Goal: Information Seeking & Learning: Learn about a topic

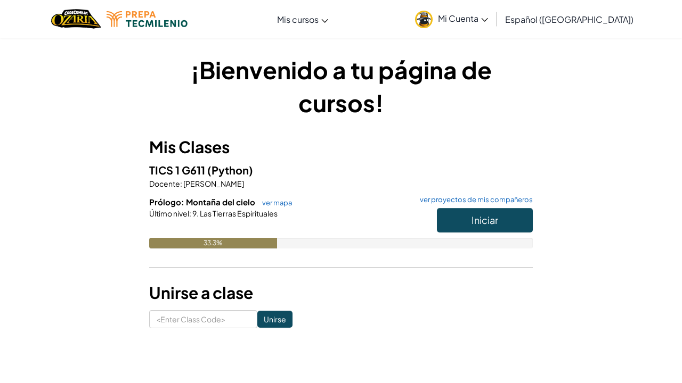
click at [444, 220] on button "Iniciar" at bounding box center [485, 220] width 96 height 24
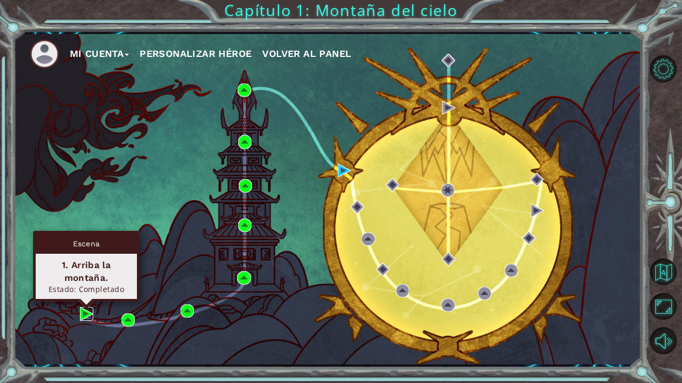
click at [84, 311] on img at bounding box center [86, 313] width 13 height 13
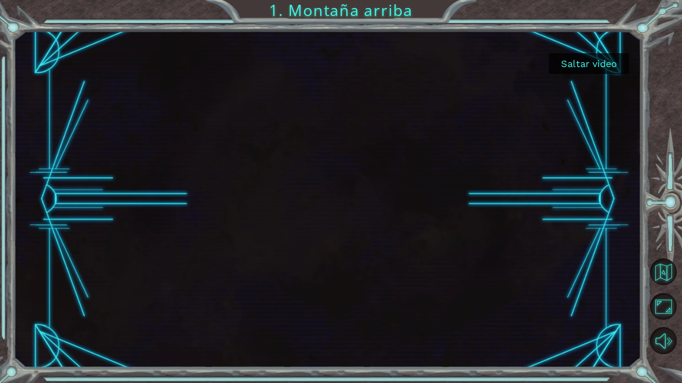
click at [579, 67] on button "Saltar video" at bounding box center [588, 63] width 80 height 21
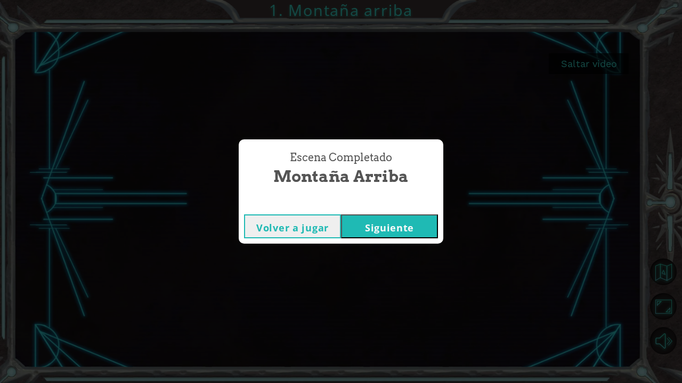
click at [384, 218] on button "Siguiente" at bounding box center [389, 227] width 97 height 24
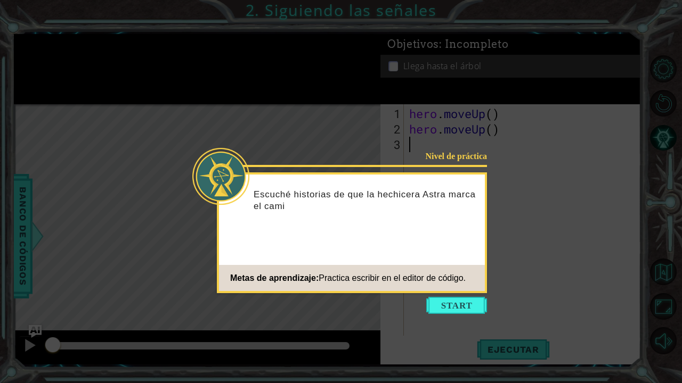
click at [454, 297] on icon at bounding box center [341, 191] width 682 height 383
click at [453, 301] on button "Start" at bounding box center [456, 305] width 61 height 17
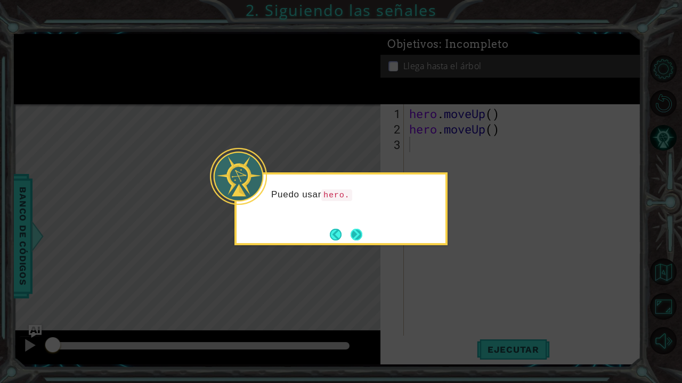
click at [360, 234] on button "Next" at bounding box center [356, 235] width 12 height 12
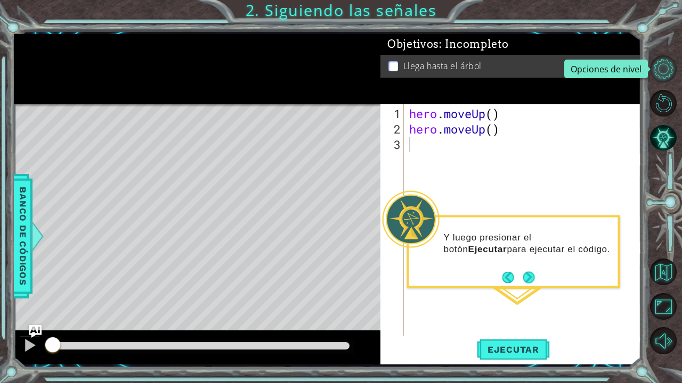
click at [660, 68] on button "Opciones de nivel" at bounding box center [663, 68] width 27 height 27
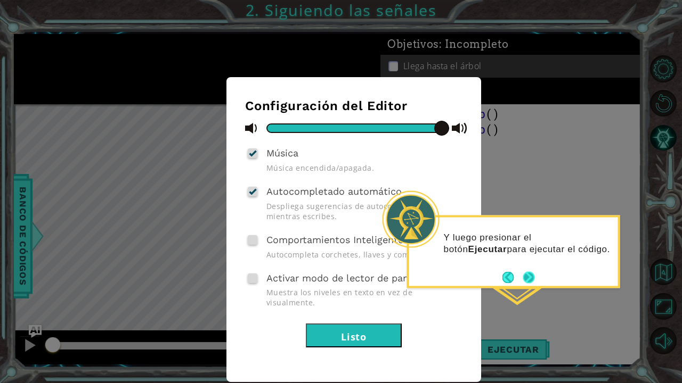
click at [528, 278] on button "Next" at bounding box center [528, 278] width 12 height 12
click at [530, 279] on button "Next" at bounding box center [528, 278] width 12 height 12
click at [348, 324] on button "Listo" at bounding box center [354, 336] width 96 height 24
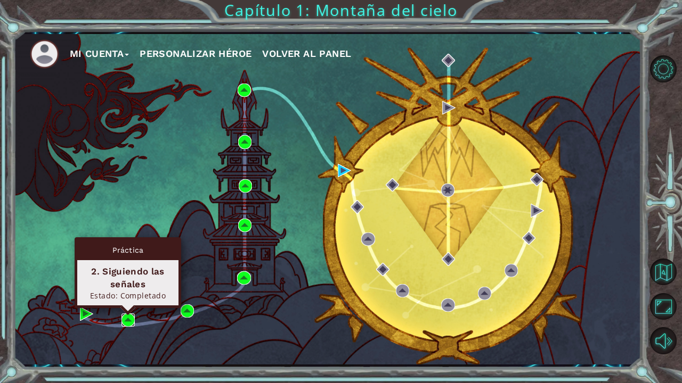
click at [126, 318] on img at bounding box center [127, 320] width 13 height 13
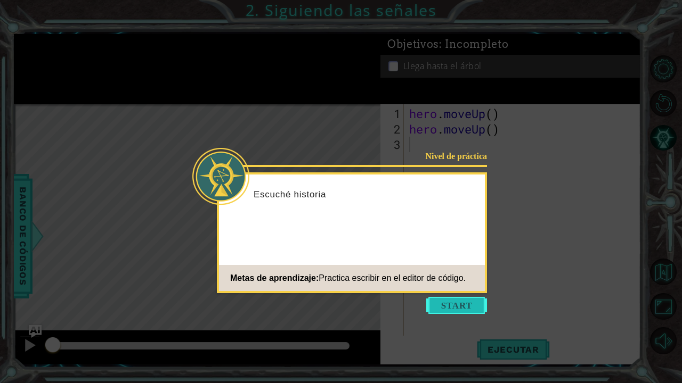
click at [464, 303] on button "Start" at bounding box center [456, 305] width 61 height 17
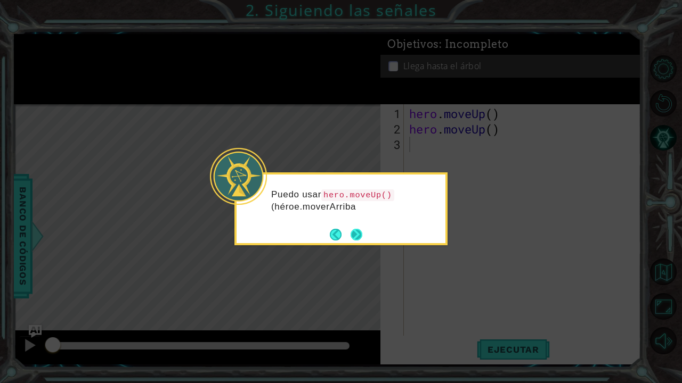
click at [356, 235] on button "Next" at bounding box center [356, 235] width 12 height 12
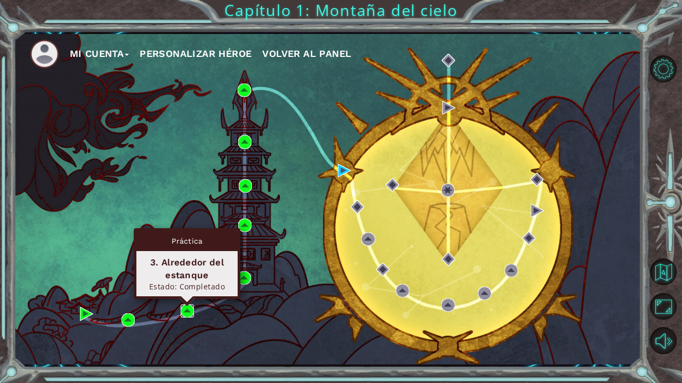
click at [189, 309] on img at bounding box center [187, 311] width 13 height 13
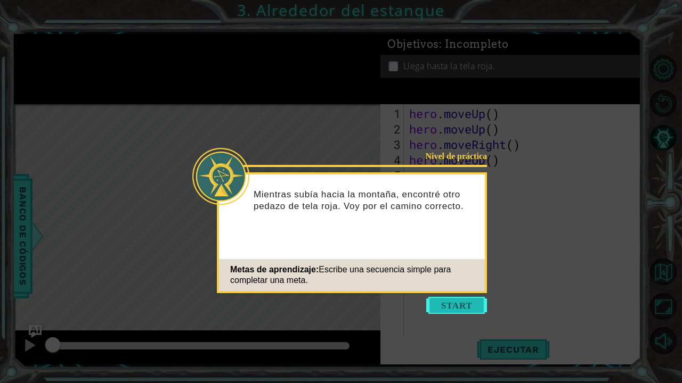
click at [452, 303] on button "Start" at bounding box center [456, 305] width 61 height 17
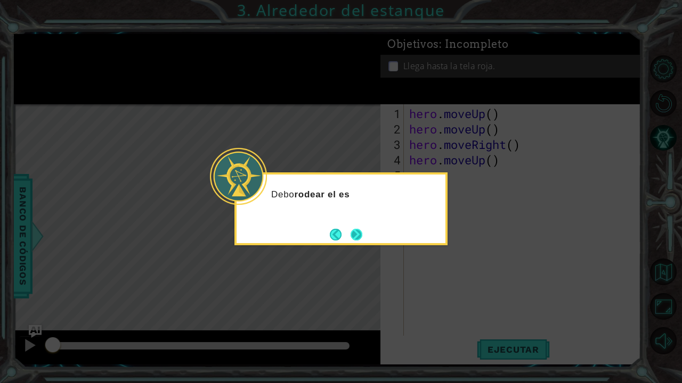
click at [352, 234] on button "Next" at bounding box center [356, 235] width 12 height 12
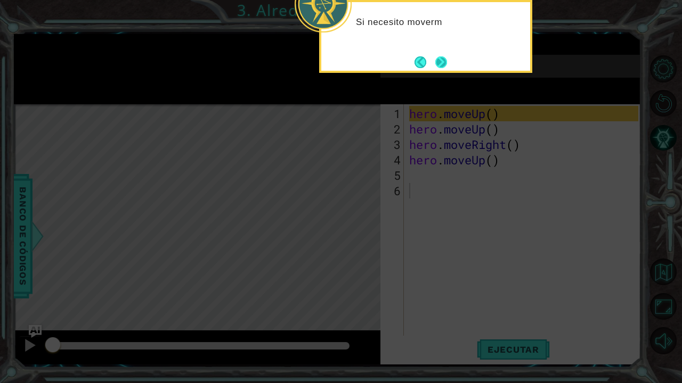
click at [445, 62] on button "Next" at bounding box center [441, 62] width 12 height 12
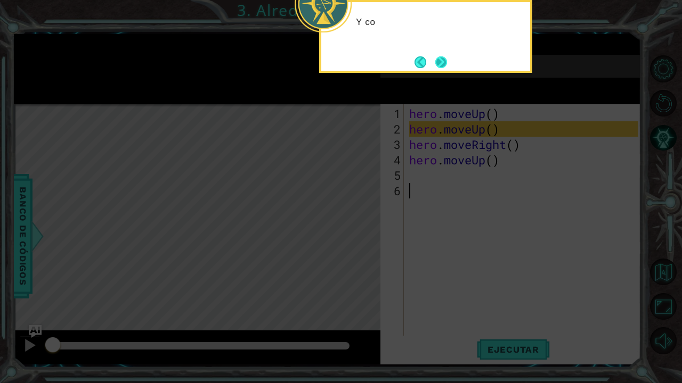
click at [445, 62] on button "Next" at bounding box center [441, 62] width 12 height 12
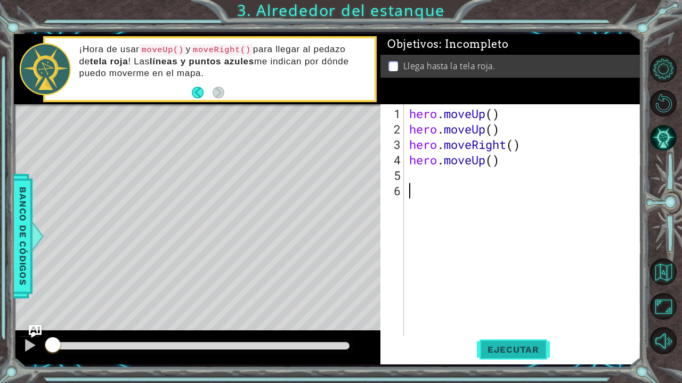
click at [517, 351] on span "Ejecutar" at bounding box center [513, 349] width 73 height 11
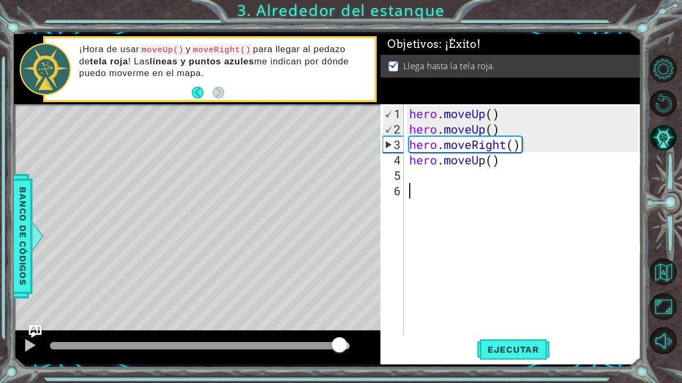
click at [340, 347] on div at bounding box center [199, 345] width 299 height 7
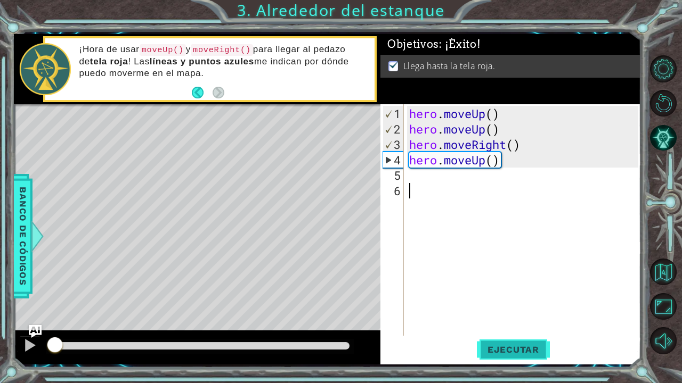
click at [514, 343] on button "Ejecutar" at bounding box center [513, 350] width 73 height 26
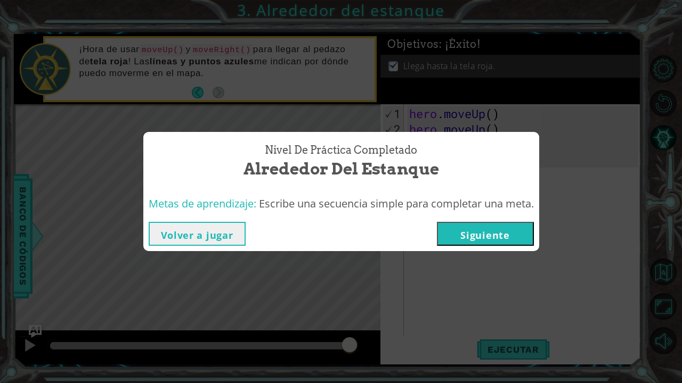
click at [495, 236] on button "Siguiente" at bounding box center [485, 234] width 97 height 24
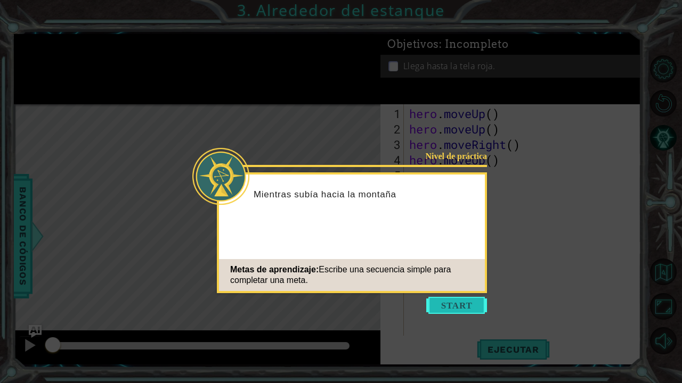
click at [446, 302] on button "Start" at bounding box center [456, 305] width 61 height 17
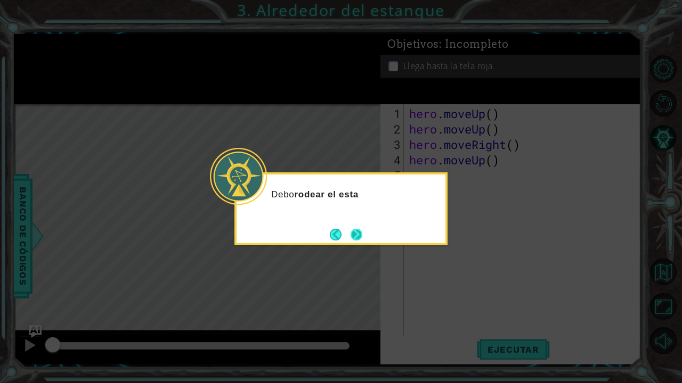
click at [354, 231] on button "Next" at bounding box center [356, 235] width 12 height 12
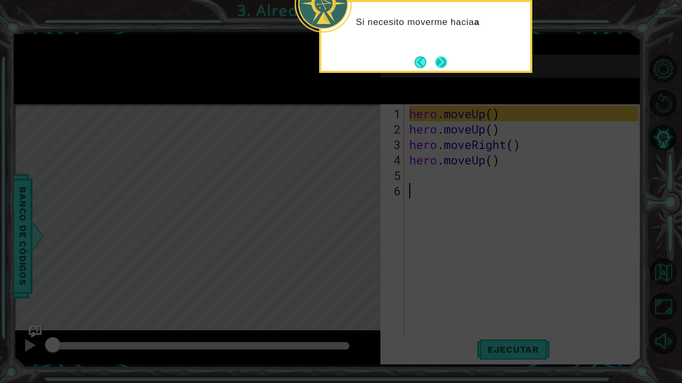
click at [443, 68] on button "Next" at bounding box center [441, 62] width 12 height 12
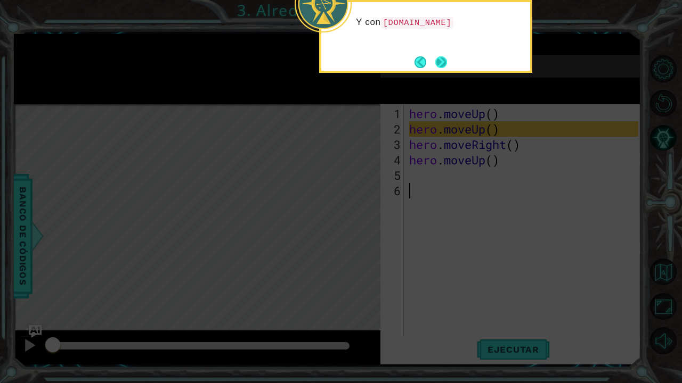
click at [442, 64] on button "Next" at bounding box center [441, 62] width 12 height 12
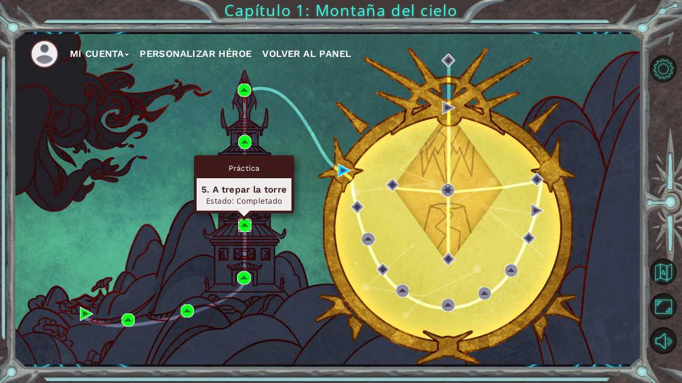
click at [244, 221] on img at bounding box center [244, 225] width 13 height 13
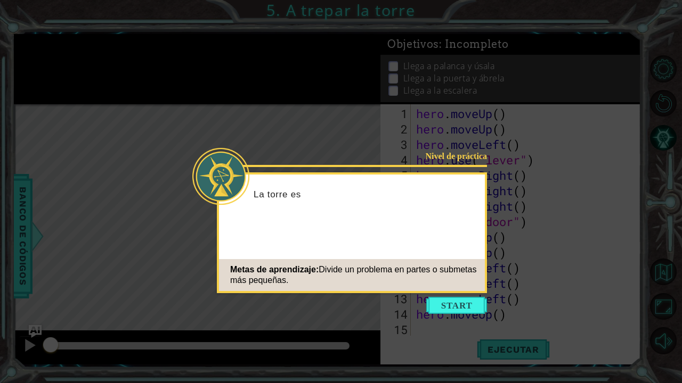
scroll to position [15, 0]
click at [438, 302] on button "Start" at bounding box center [456, 305] width 61 height 17
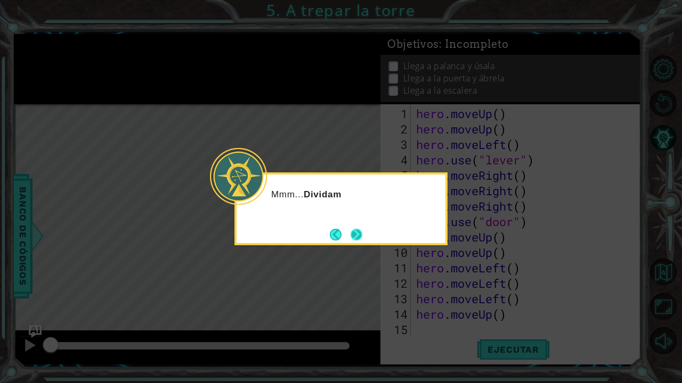
click at [357, 229] on button "Next" at bounding box center [356, 235] width 12 height 12
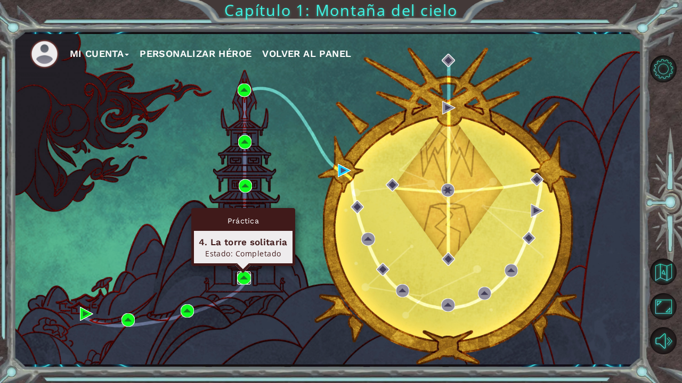
click at [241, 278] on img at bounding box center [243, 278] width 13 height 13
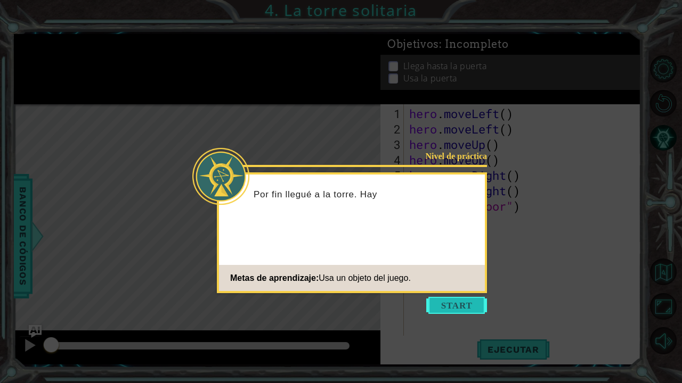
click at [465, 303] on button "Start" at bounding box center [456, 305] width 61 height 17
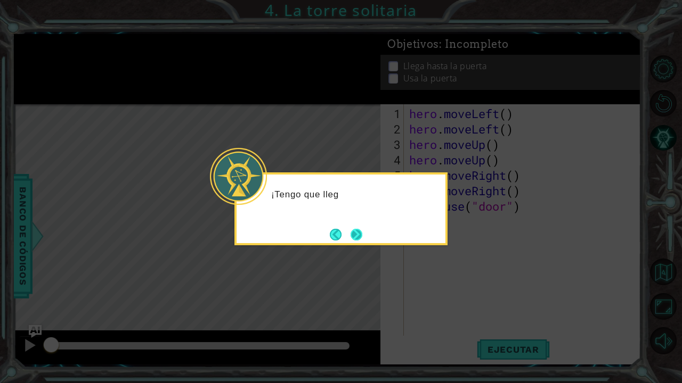
click at [360, 239] on button "Next" at bounding box center [356, 235] width 12 height 12
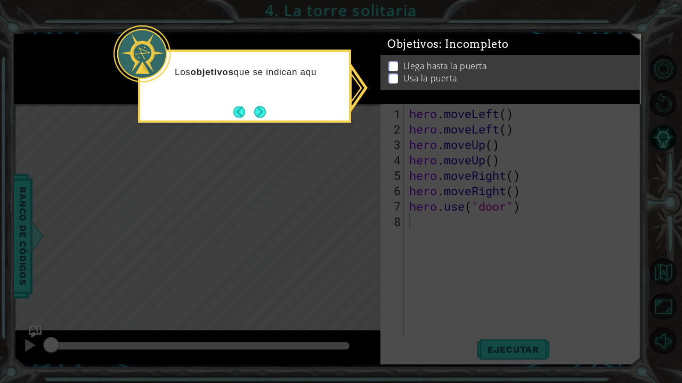
click at [368, 132] on icon at bounding box center [341, 191] width 682 height 383
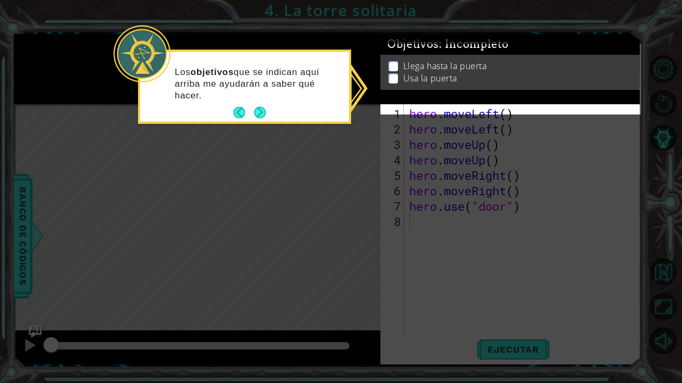
click at [258, 106] on footer at bounding box center [249, 113] width 32 height 16
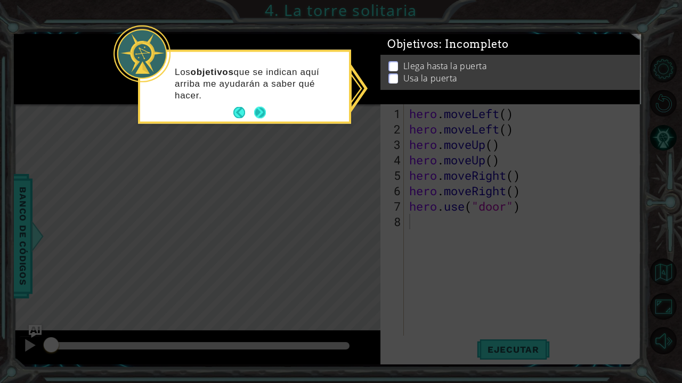
click at [260, 114] on button "Next" at bounding box center [260, 113] width 12 height 12
click at [260, 114] on icon at bounding box center [341, 191] width 682 height 383
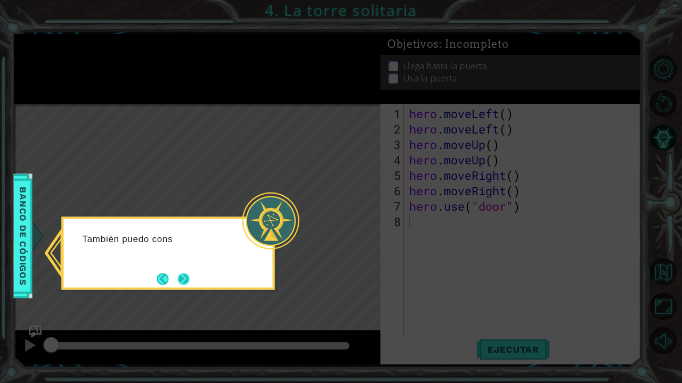
click at [186, 280] on button "Next" at bounding box center [184, 279] width 12 height 12
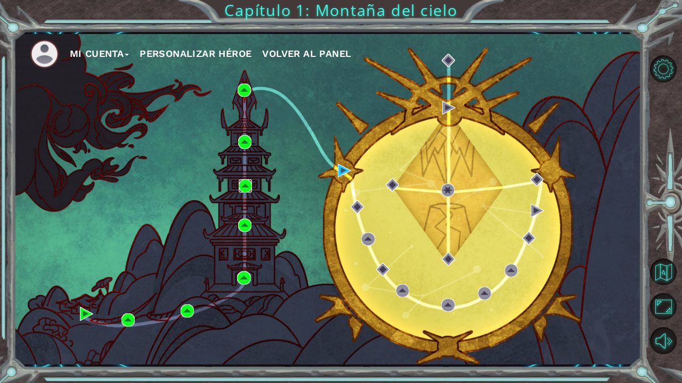
click at [246, 186] on img at bounding box center [245, 185] width 13 height 13
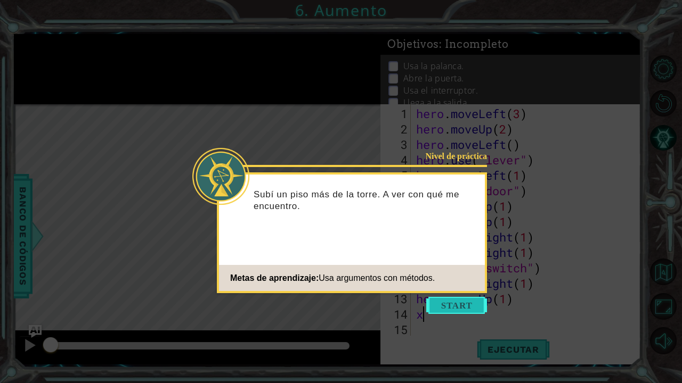
type textarea "x"
click at [460, 307] on button "Start" at bounding box center [456, 305] width 61 height 17
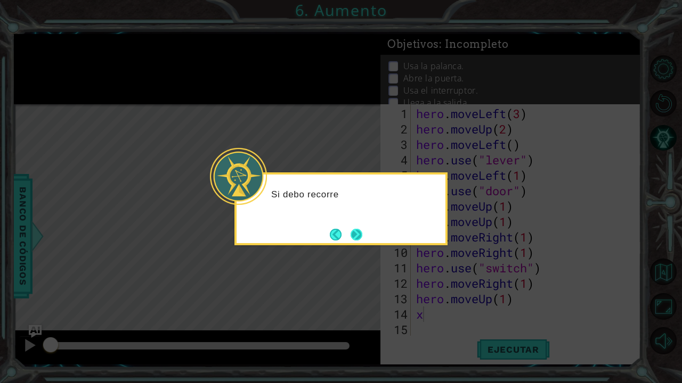
click at [354, 229] on button "Next" at bounding box center [356, 234] width 12 height 12
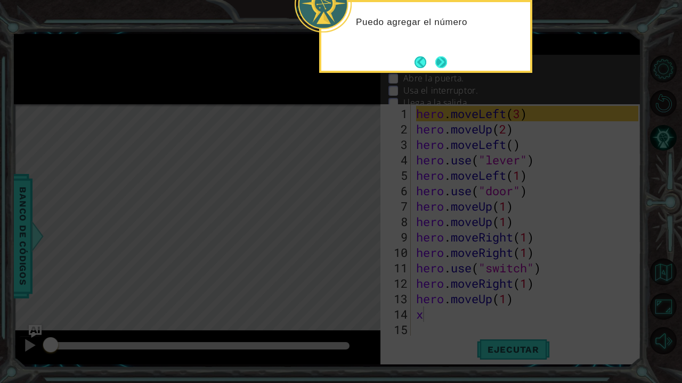
click at [441, 60] on button "Next" at bounding box center [441, 62] width 12 height 12
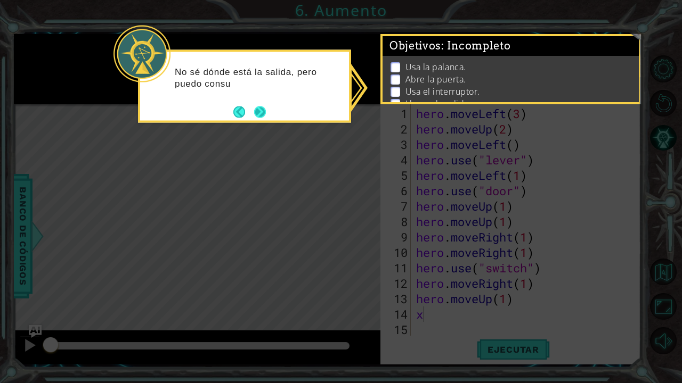
click at [259, 110] on button "Next" at bounding box center [260, 112] width 12 height 12
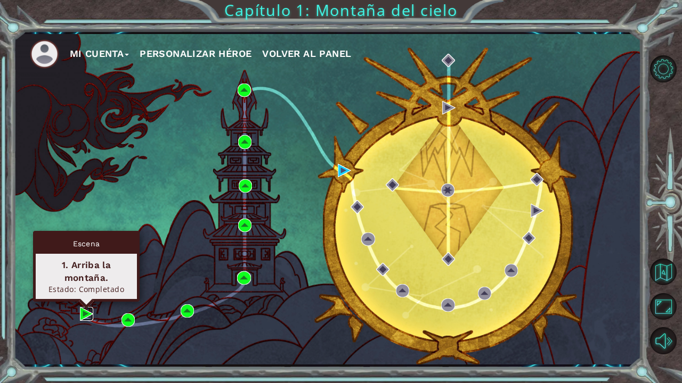
click at [86, 318] on img at bounding box center [86, 313] width 13 height 13
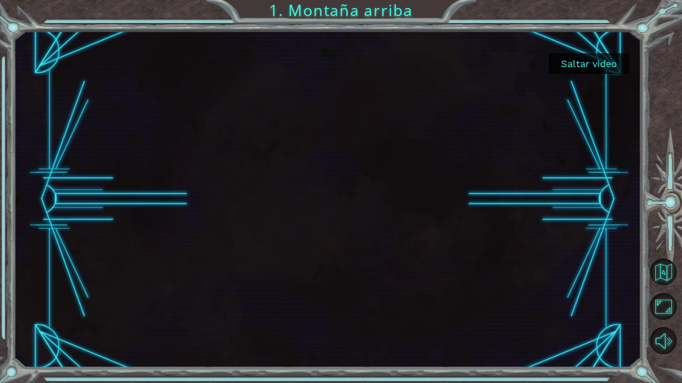
click at [587, 61] on button "Saltar video" at bounding box center [588, 63] width 80 height 21
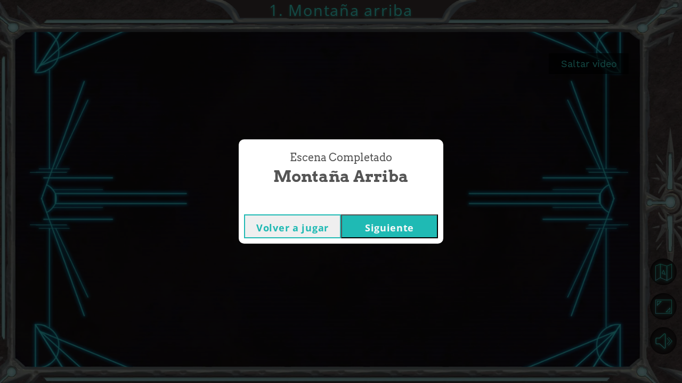
click at [414, 219] on button "Siguiente" at bounding box center [389, 227] width 97 height 24
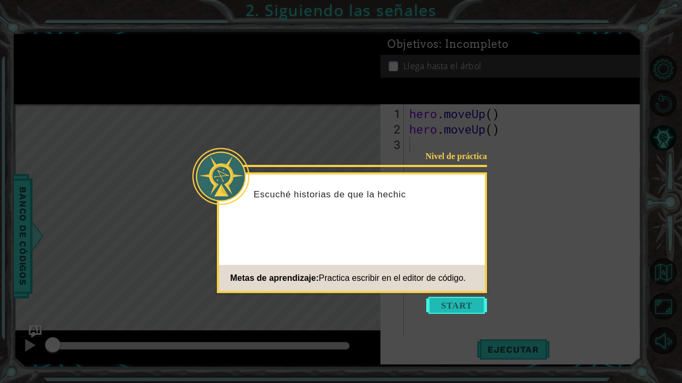
click at [454, 305] on button "Start" at bounding box center [456, 305] width 61 height 17
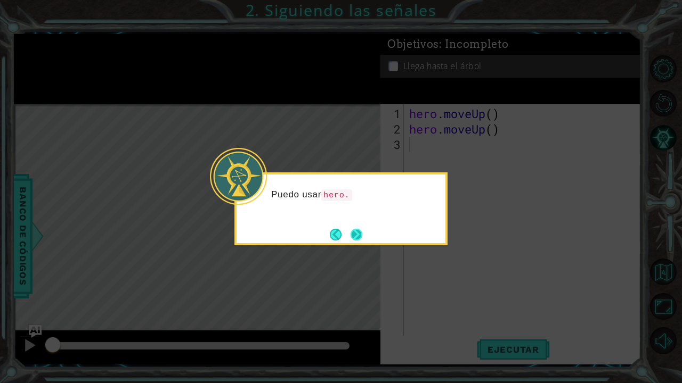
click at [356, 236] on button "Next" at bounding box center [356, 235] width 12 height 12
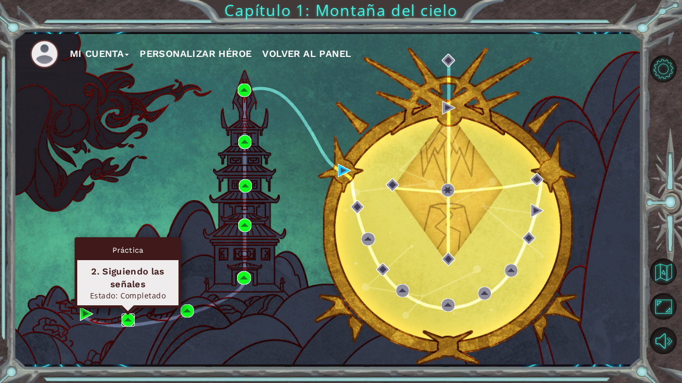
click at [132, 317] on img at bounding box center [127, 320] width 13 height 13
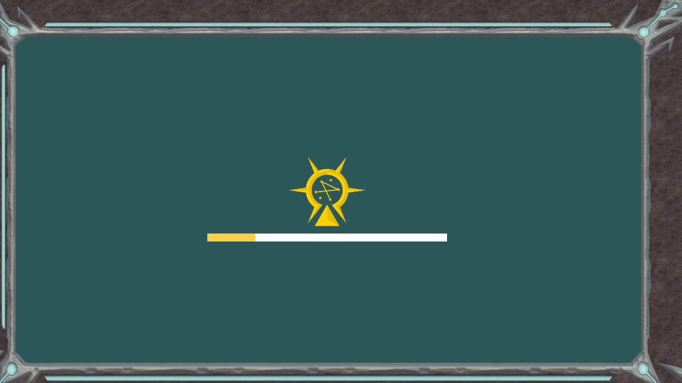
drag, startPoint x: 133, startPoint y: 314, endPoint x: 133, endPoint y: 280, distance: 33.5
click at [133, 280] on div "Goals Error cargando del servidor Deberás unirte a un curso para jugar a este n…" at bounding box center [341, 191] width 682 height 383
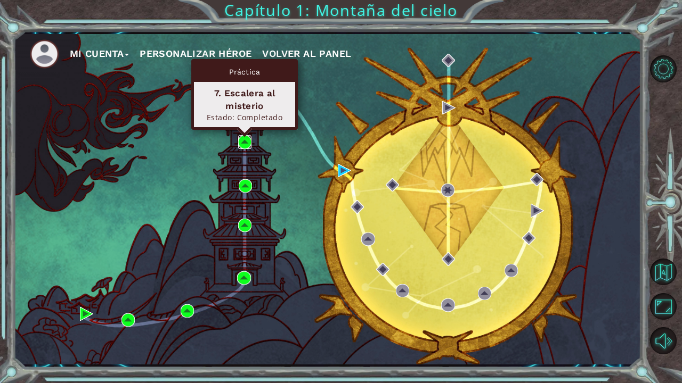
click at [244, 140] on img at bounding box center [244, 141] width 13 height 13
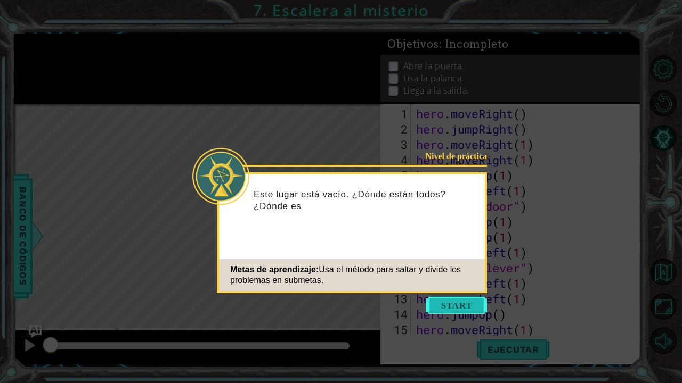
click at [475, 301] on button "Start" at bounding box center [456, 305] width 61 height 17
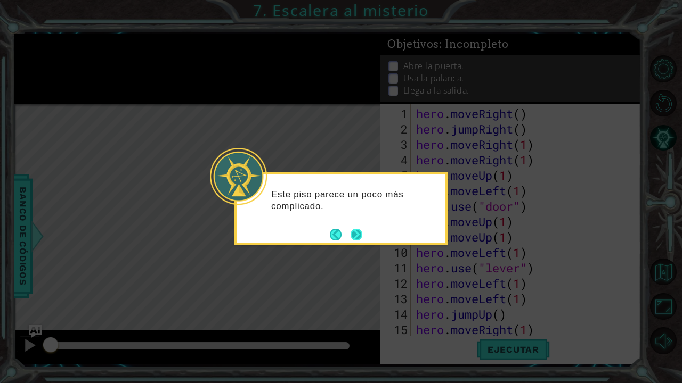
click at [355, 231] on button "Next" at bounding box center [356, 235] width 12 height 12
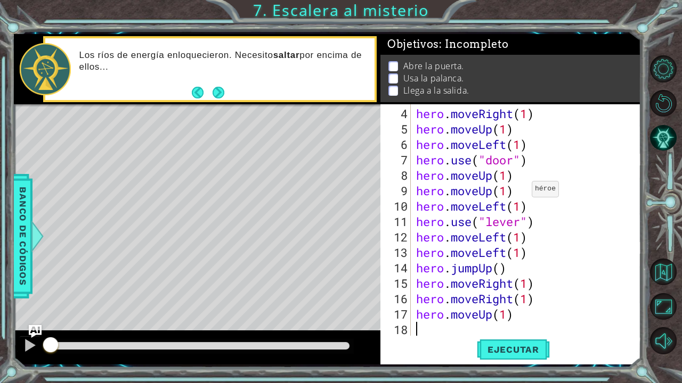
scroll to position [46, 0]
